Goal: Complete application form

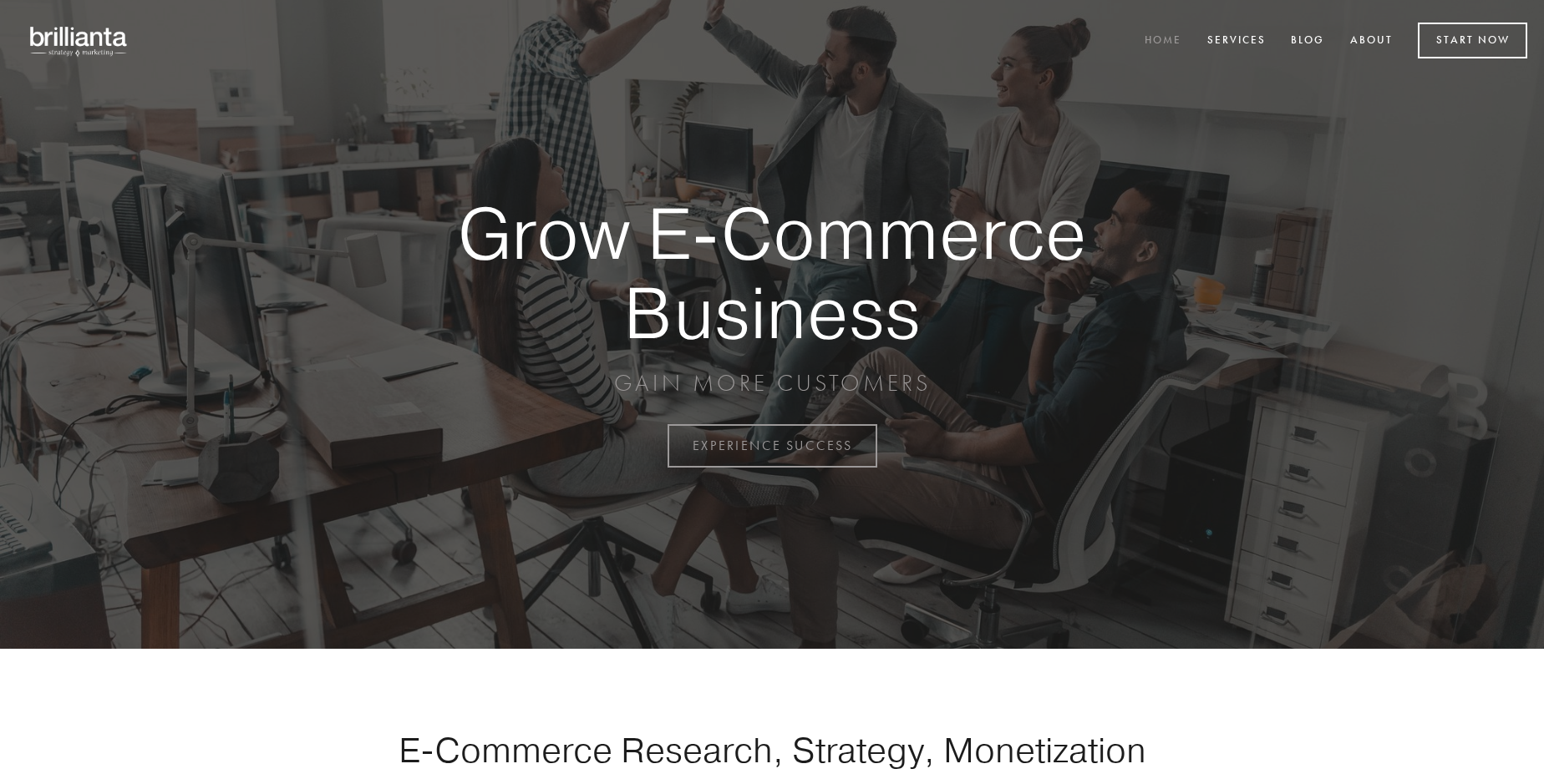
scroll to position [4378, 0]
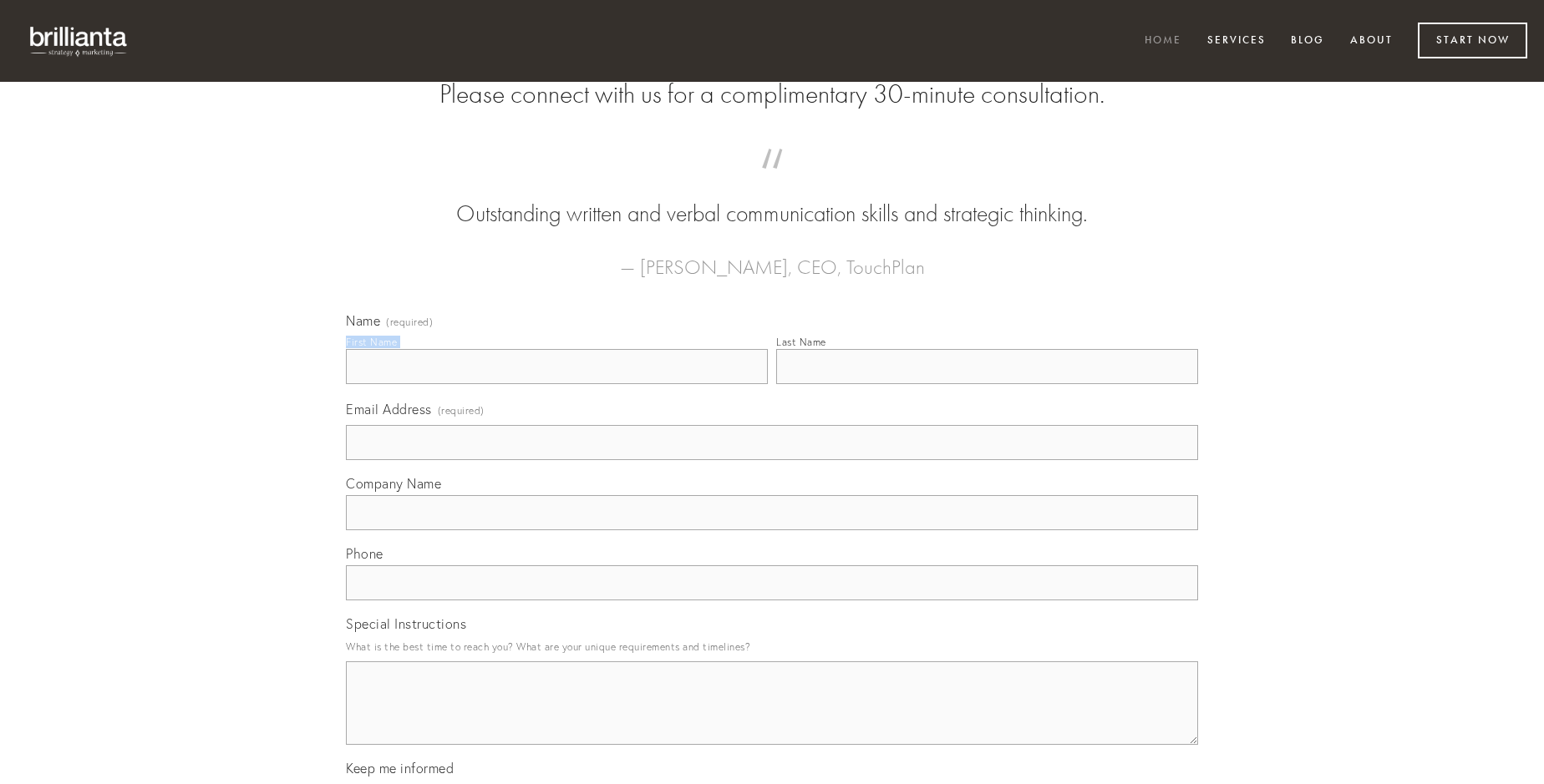
type input "[PERSON_NAME]"
click at [986, 384] on input "Last Name" at bounding box center [987, 367] width 422 height 35
type input "[PERSON_NAME]"
click at [772, 461] on input "Email Address (required)" at bounding box center [772, 442] width 852 height 35
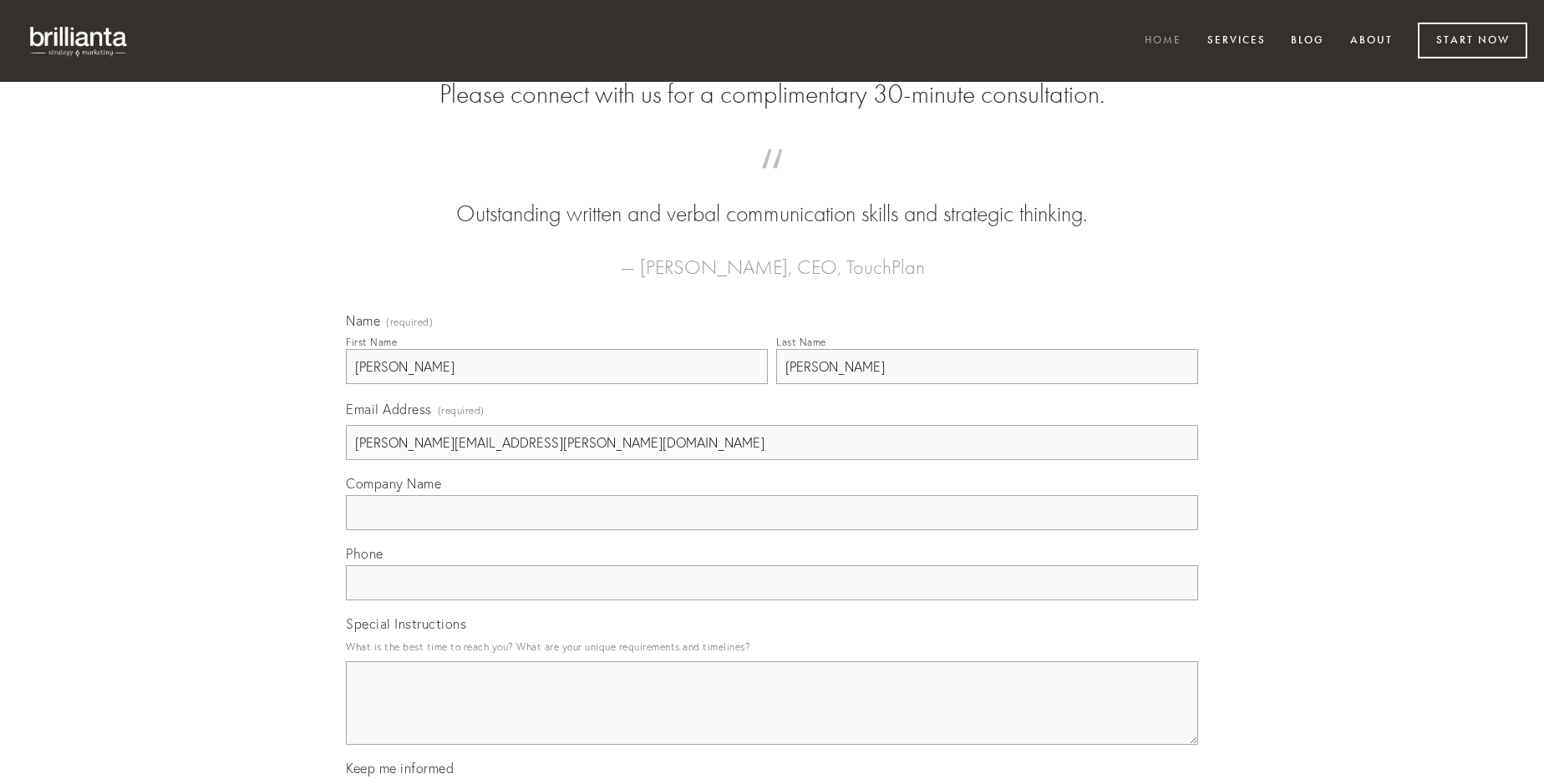
type input "[PERSON_NAME][EMAIL_ADDRESS][PERSON_NAME][DOMAIN_NAME]"
click at [772, 531] on input "Company Name" at bounding box center [772, 513] width 852 height 35
type input "tenax"
click at [772, 600] on input "text" at bounding box center [772, 583] width 852 height 35
click at [772, 718] on textarea "Special Instructions" at bounding box center [772, 703] width 852 height 83
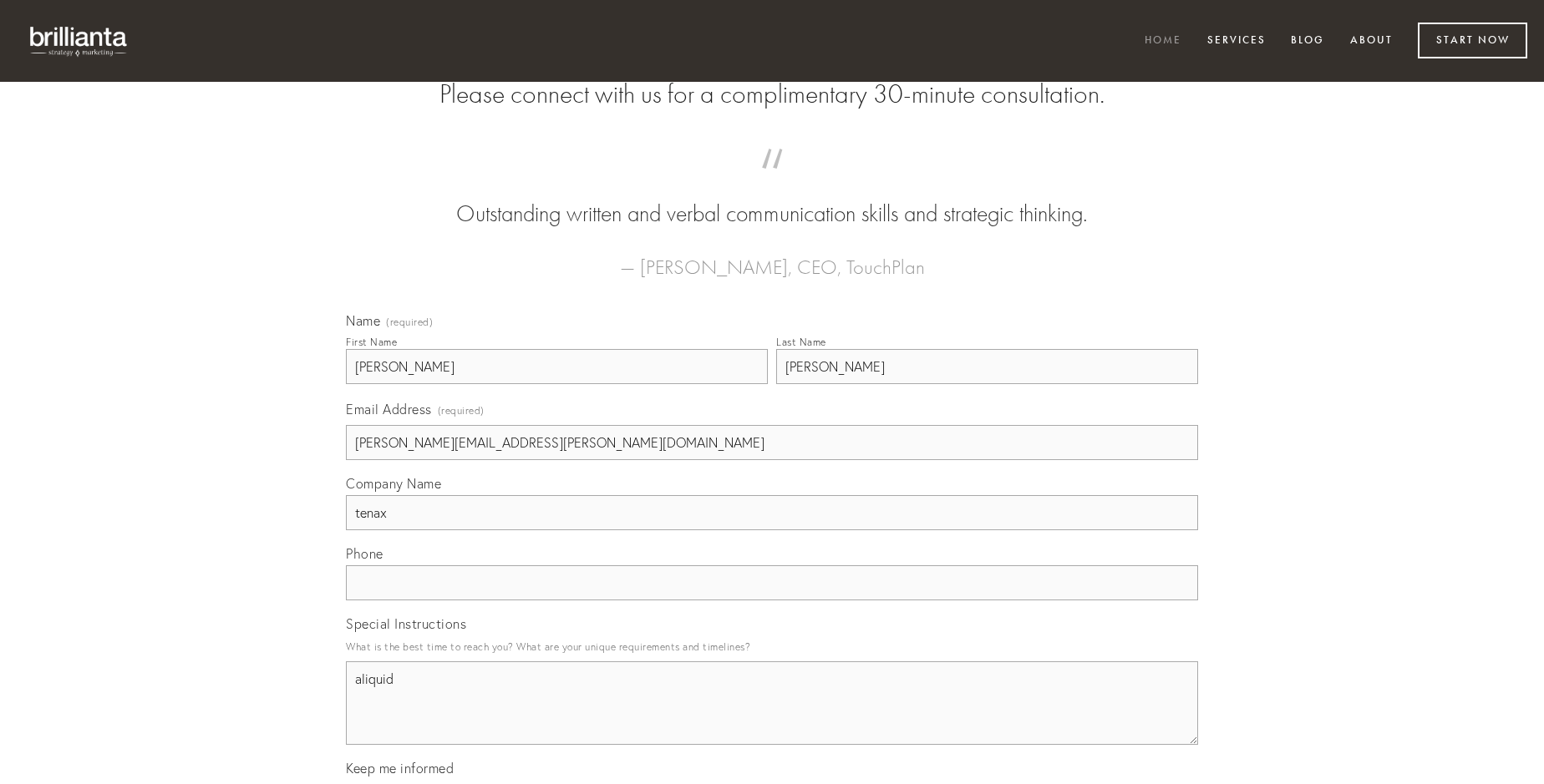
type textarea "aliquid"
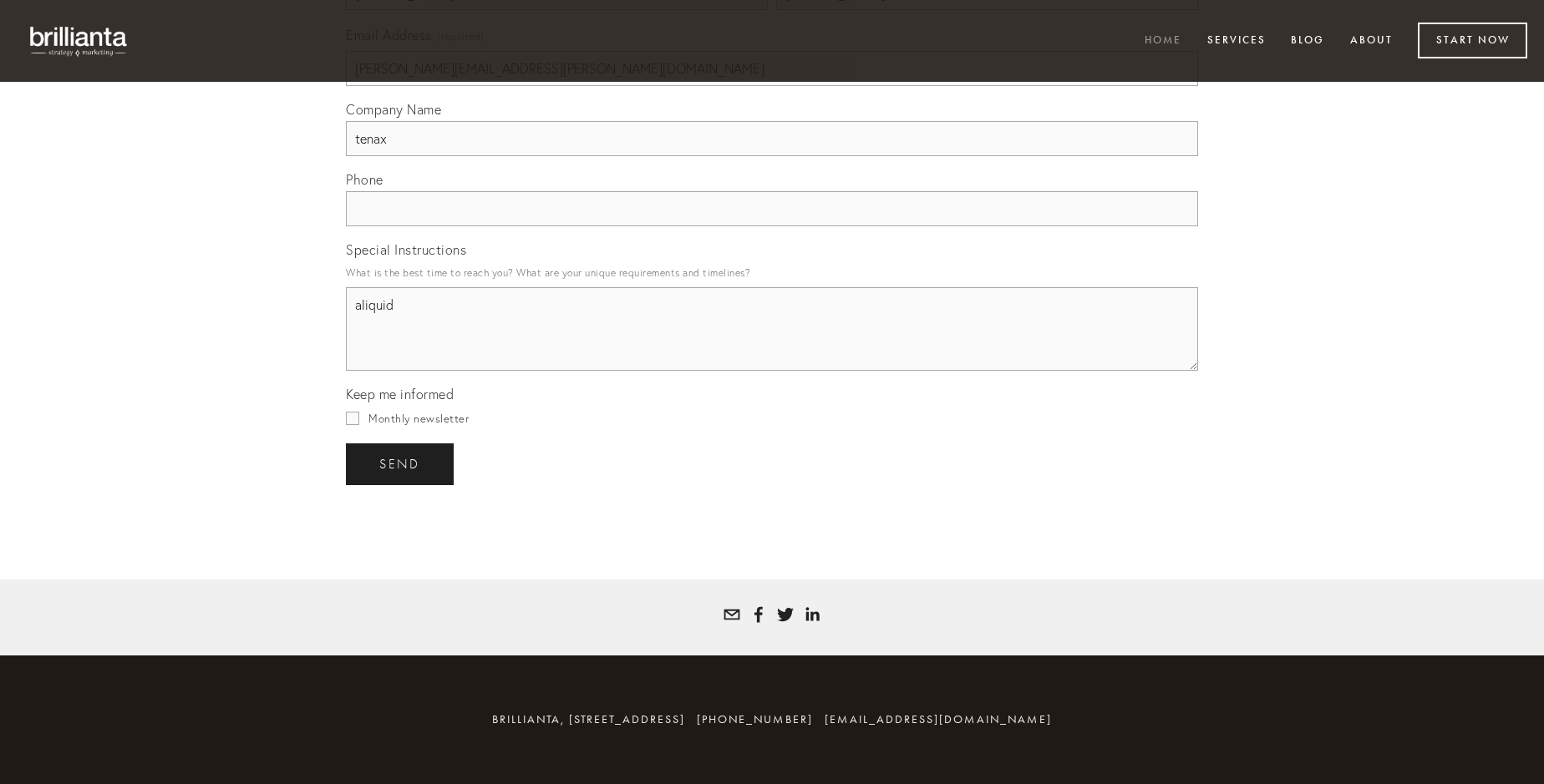
click at [401, 463] on span "send" at bounding box center [399, 464] width 41 height 15
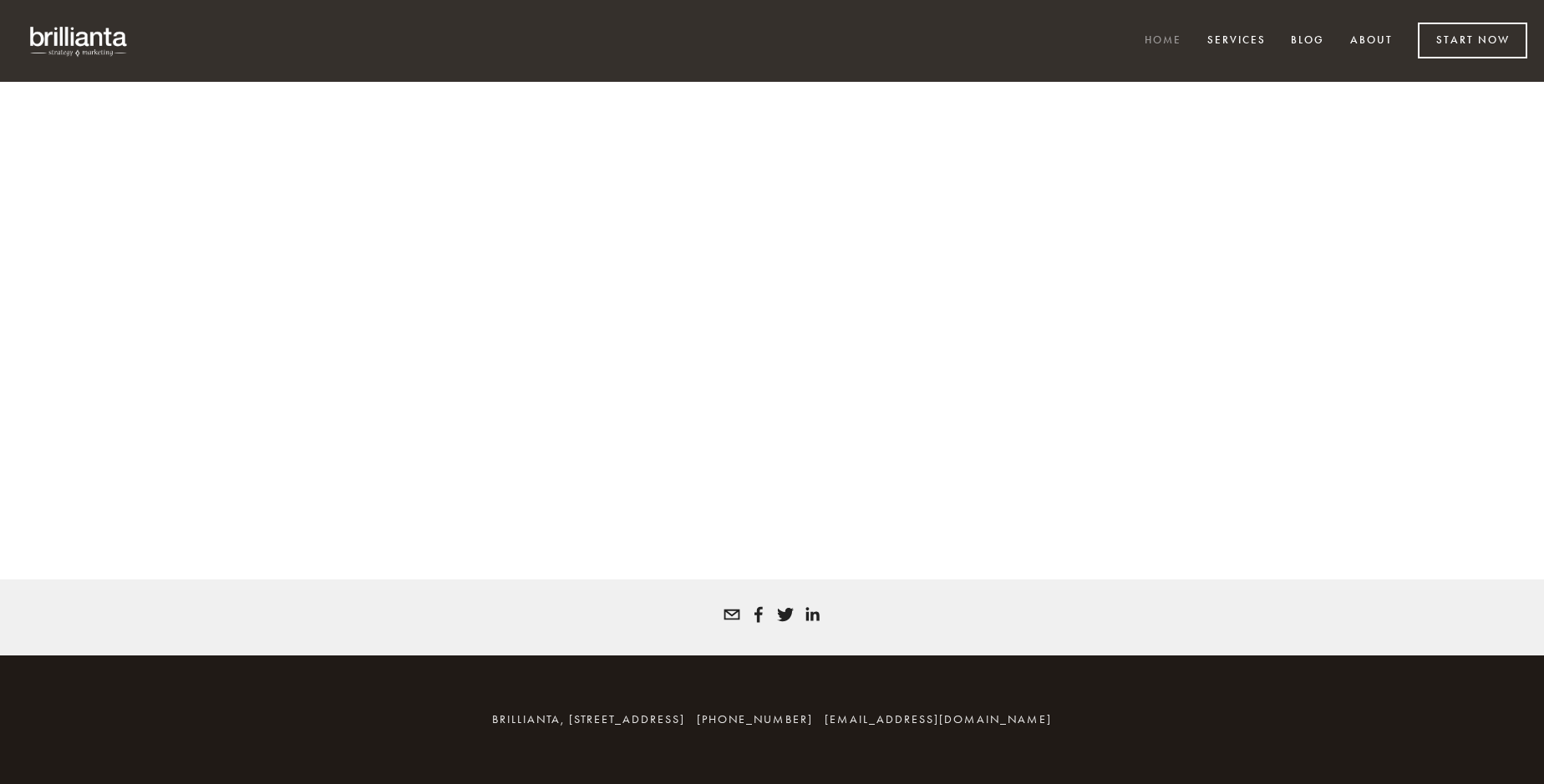
scroll to position [4355, 0]
